Goal: Information Seeking & Learning: Compare options

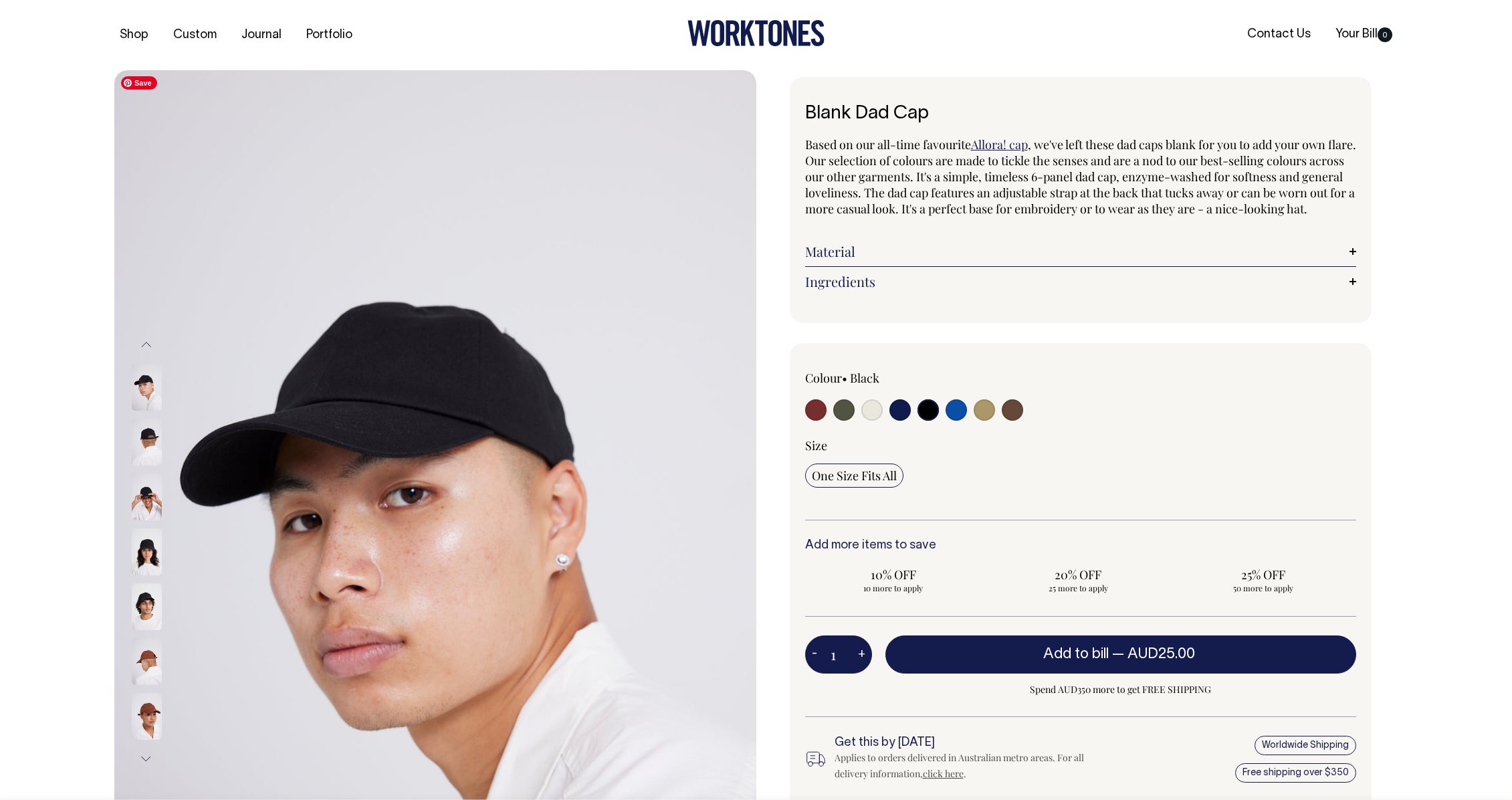
select select "Black"
click at [146, 719] on img at bounding box center [147, 717] width 30 height 47
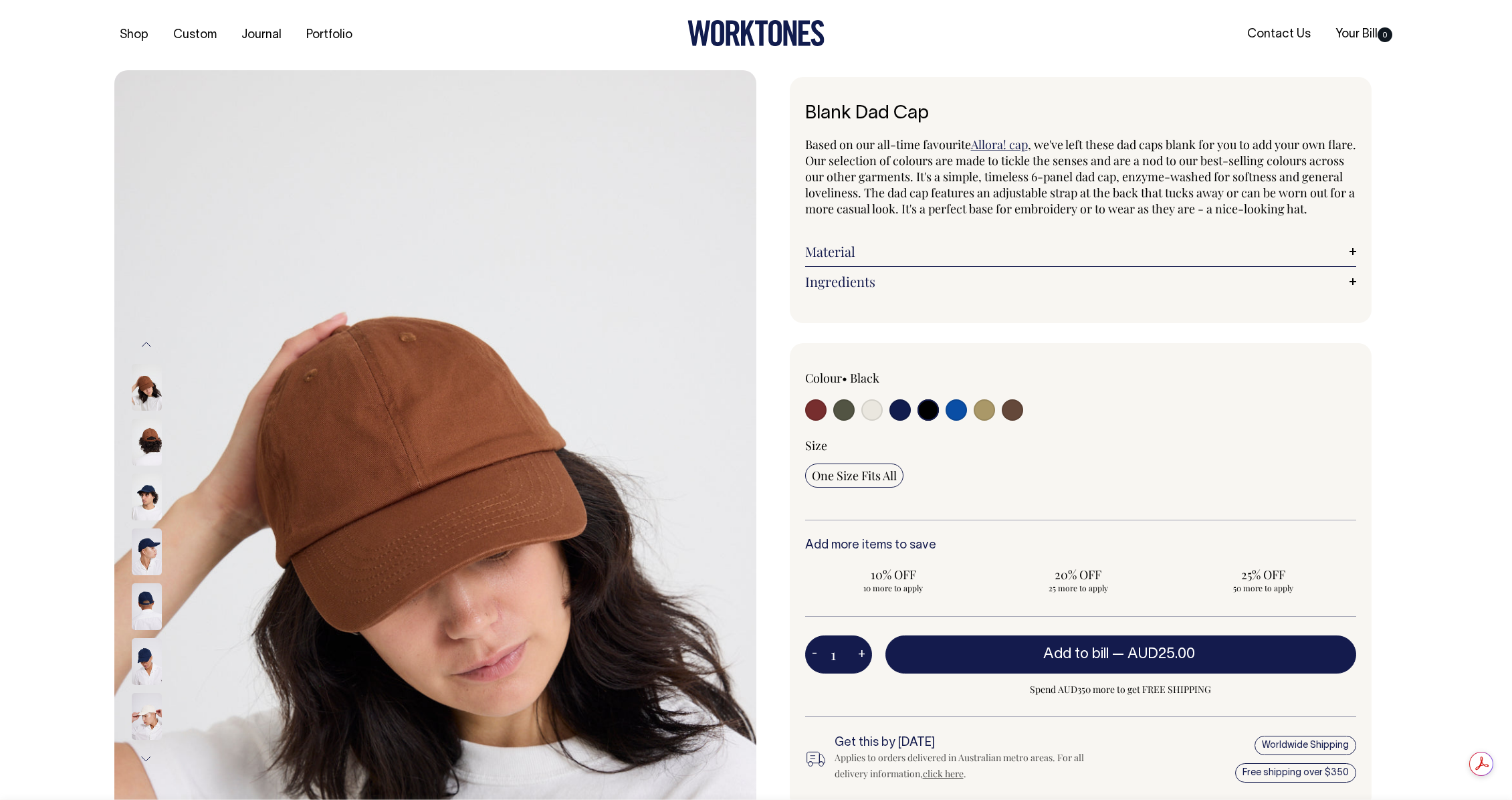
click at [840, 421] on input "radio" at bounding box center [844, 410] width 22 height 22
radio input "true"
select select "Olive"
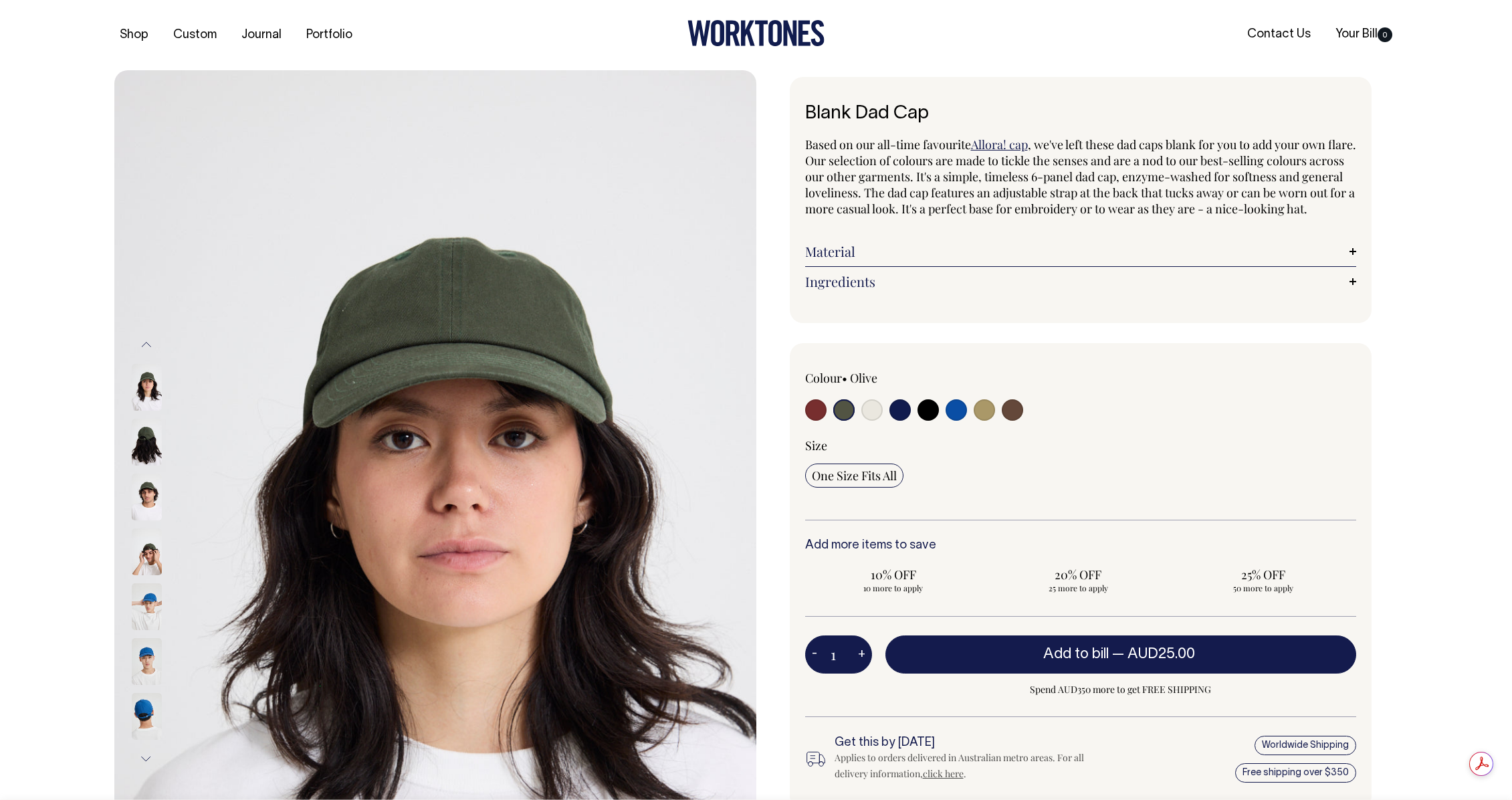
click at [819, 421] on input "radio" at bounding box center [816, 410] width 22 height 22
radio input "true"
select select "Burgundy"
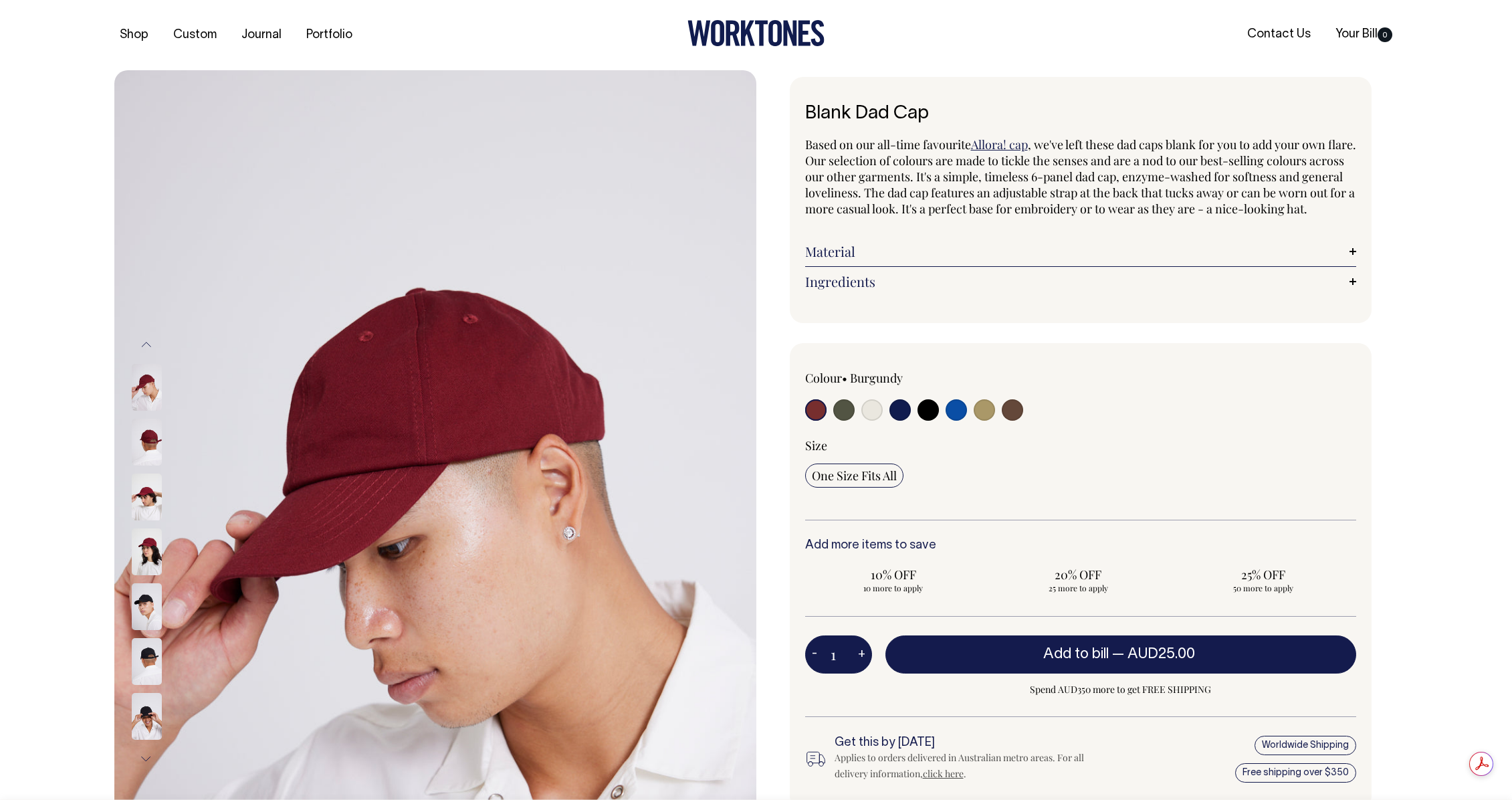
click at [875, 421] on input "radio" at bounding box center [873, 410] width 22 height 22
radio input "true"
select select "Natural"
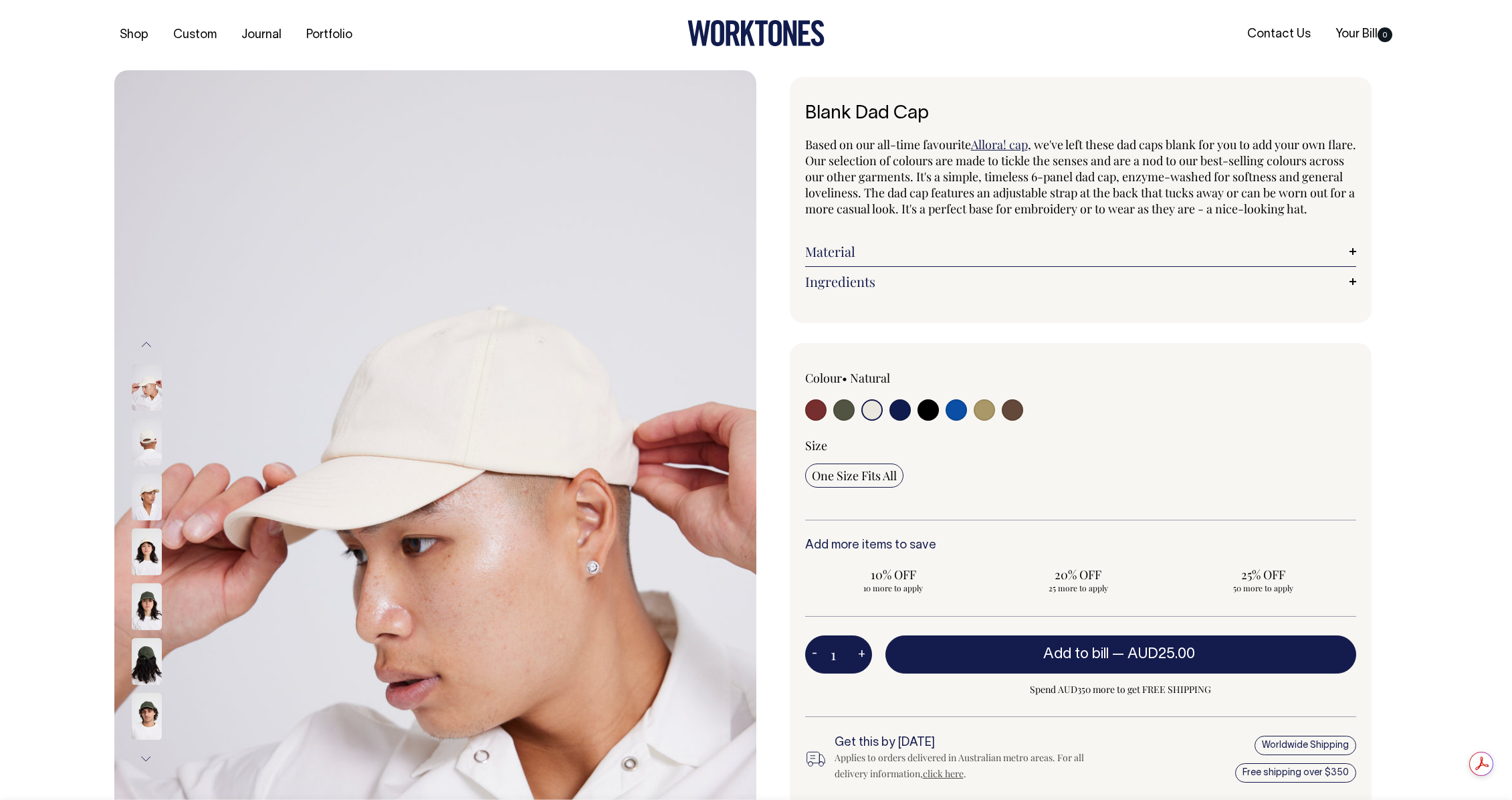
click at [902, 421] on input "radio" at bounding box center [900, 410] width 22 height 22
radio input "true"
select select "Dark Navy"
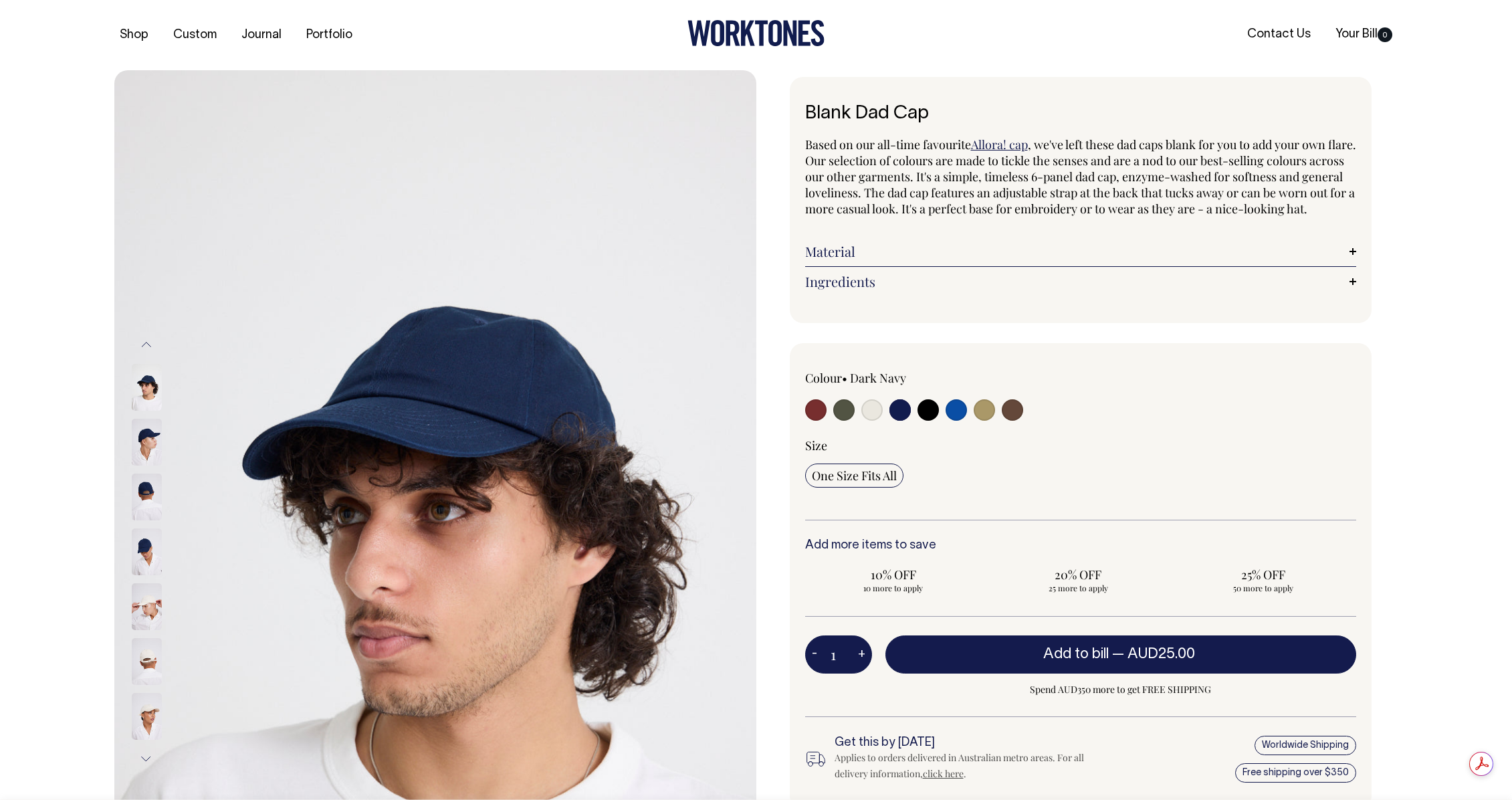
click at [931, 421] on input "radio" at bounding box center [929, 410] width 22 height 22
radio input "true"
select select "Black"
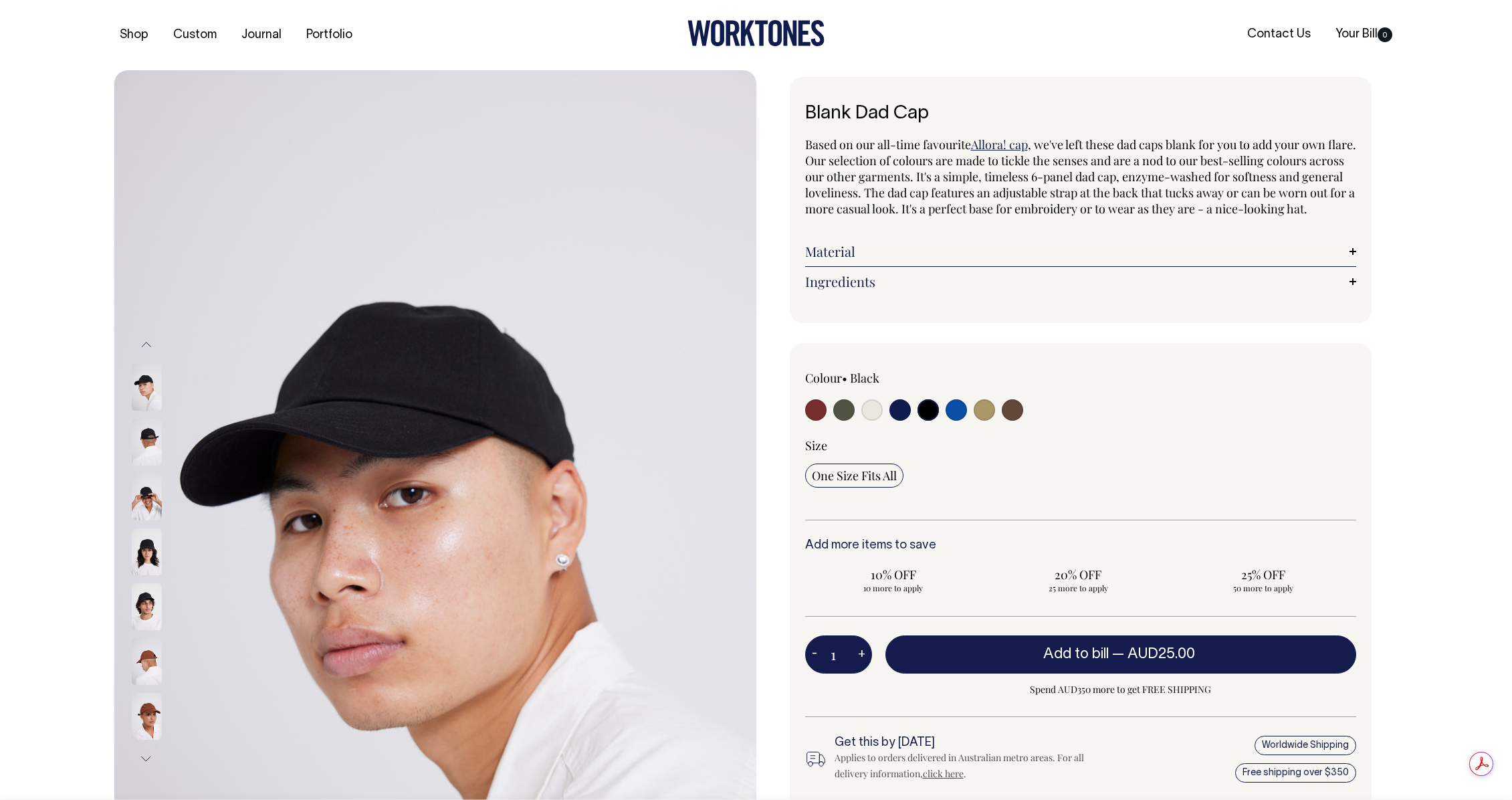
click at [955, 421] on input "radio" at bounding box center [956, 410] width 22 height 22
radio input "true"
select select "Worker Blue"
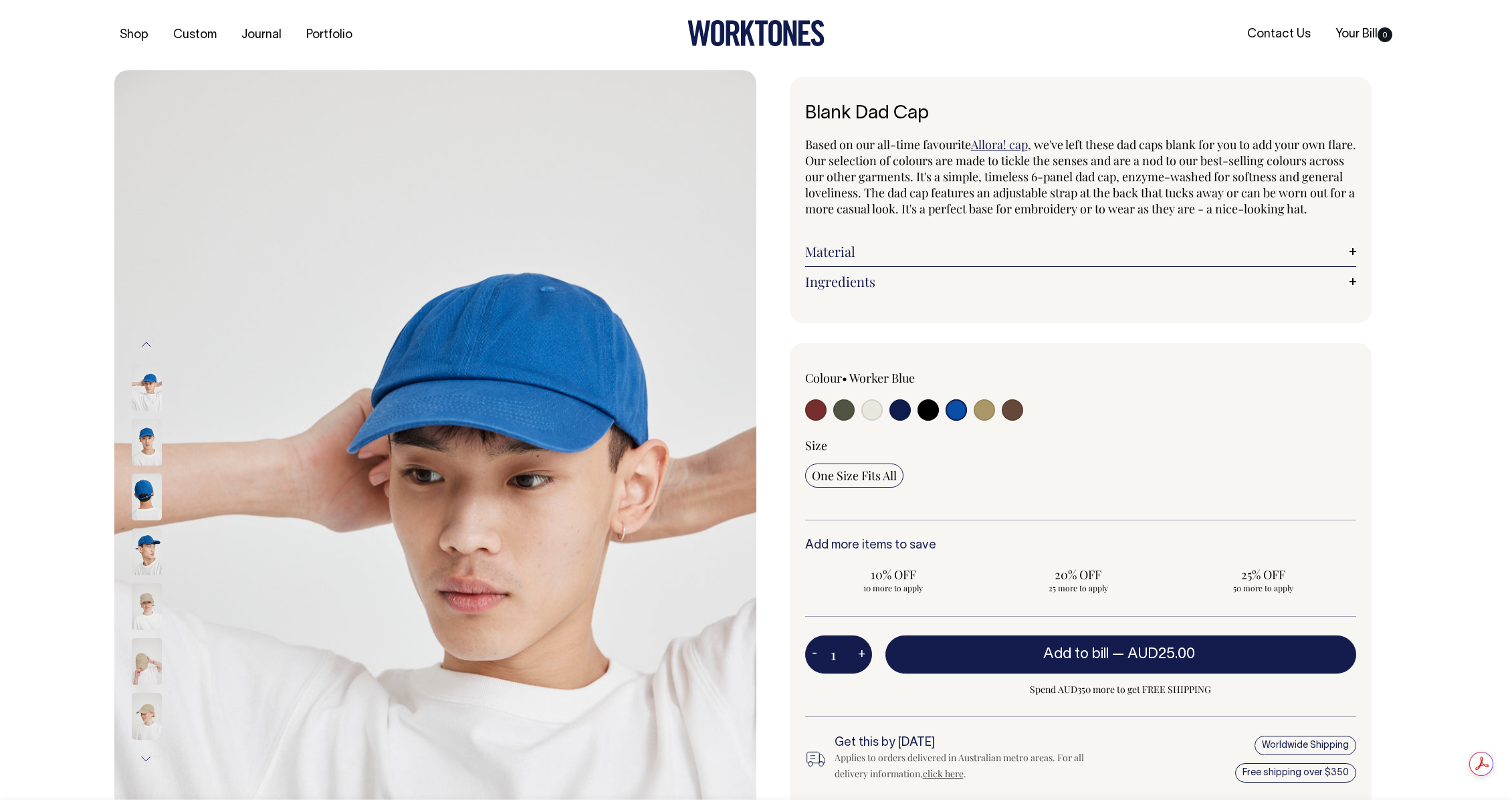
click at [984, 421] on input "radio" at bounding box center [985, 410] width 22 height 22
radio input "true"
select select "Washed Khaki"
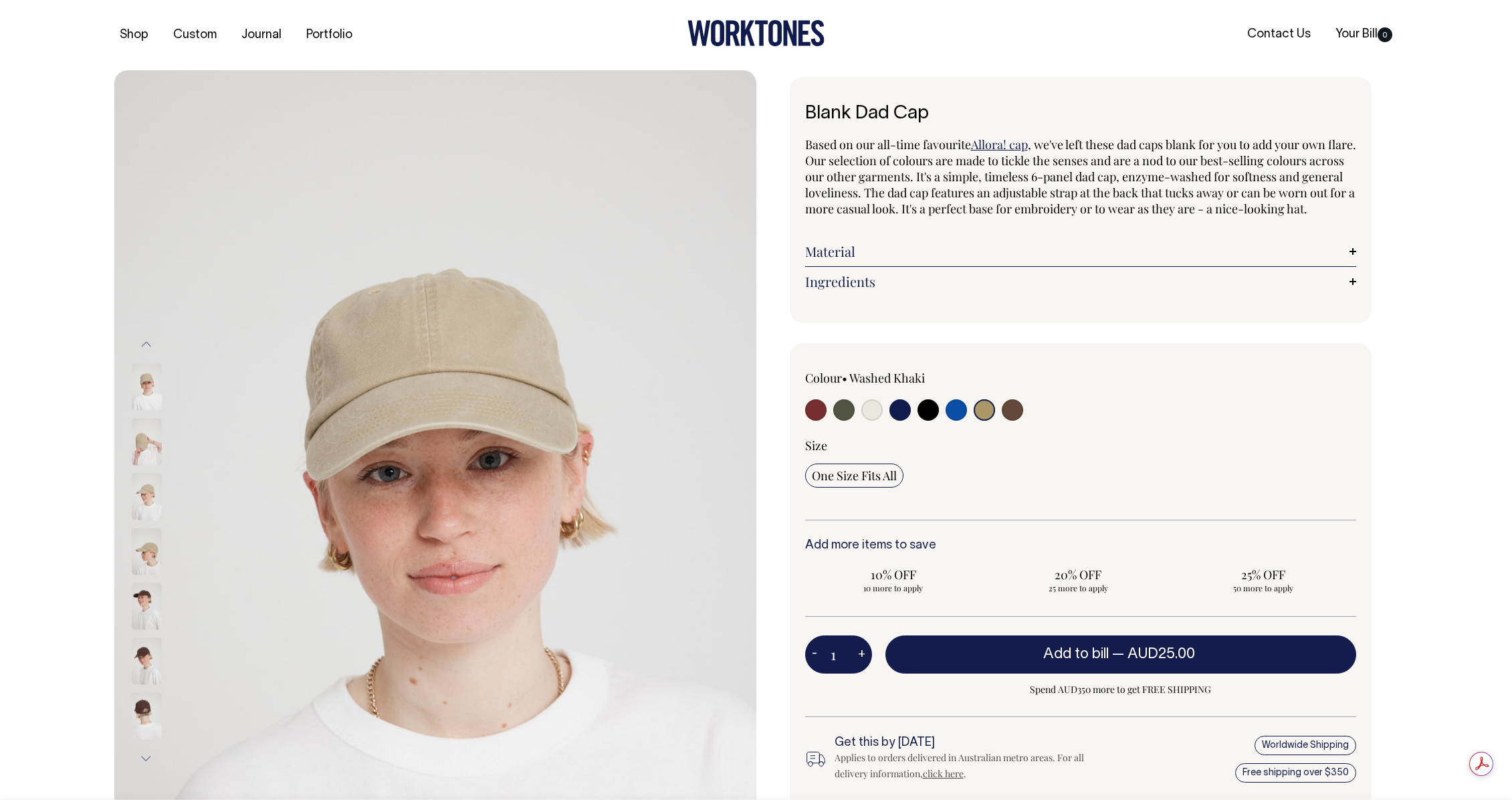
click at [1007, 421] on input "radio" at bounding box center [1012, 410] width 22 height 22
radio input "true"
select select "Espresso"
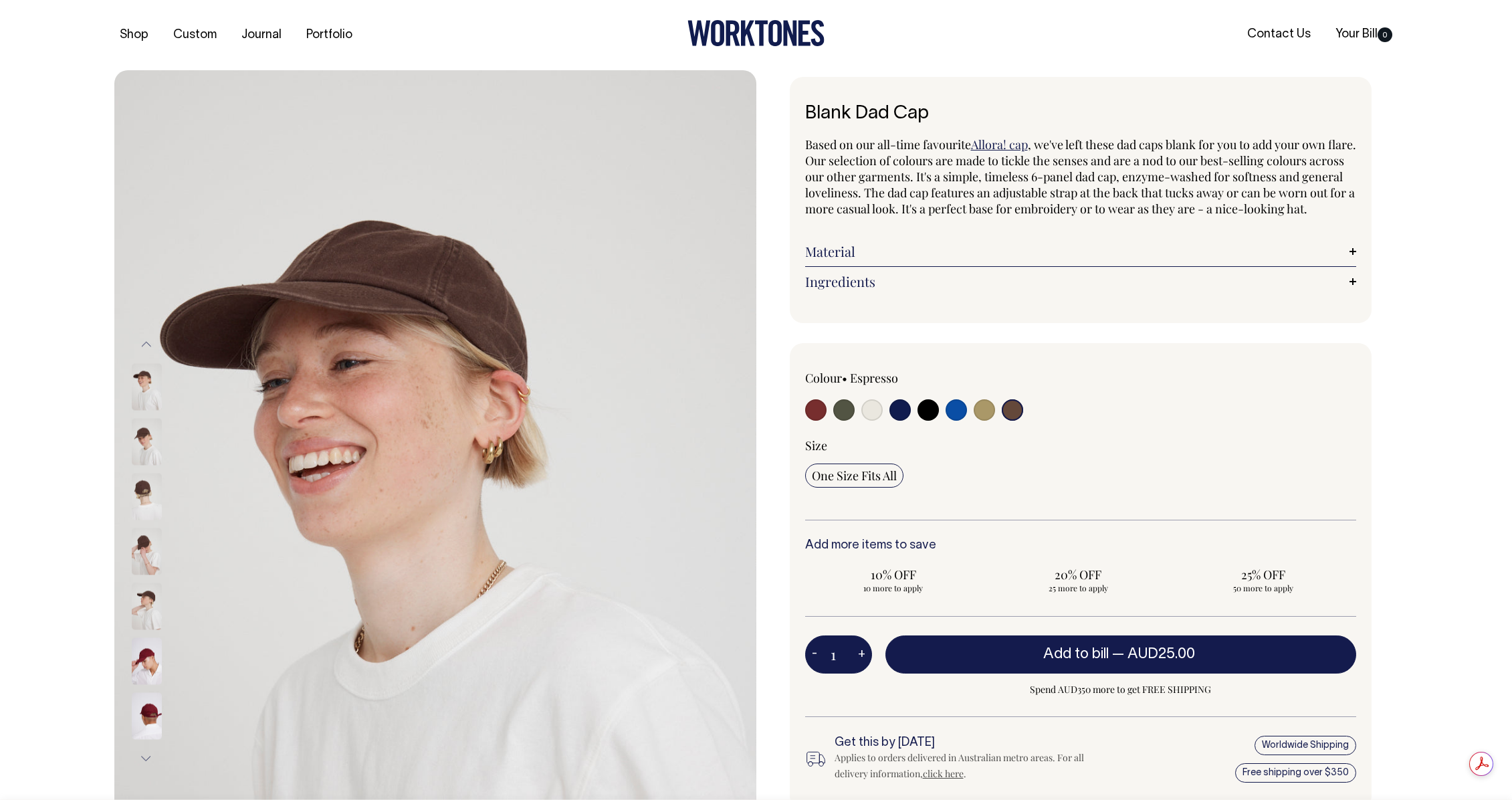
click at [148, 495] on img at bounding box center [147, 496] width 30 height 47
